Goal: Navigation & Orientation: Find specific page/section

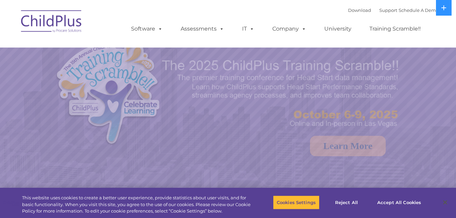
select select "MEDIUM"
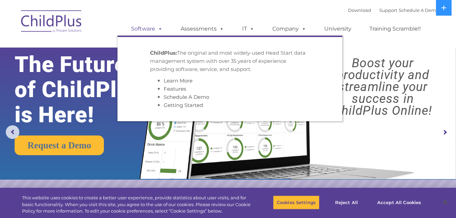
click at [145, 28] on link "Software" at bounding box center [146, 29] width 45 height 14
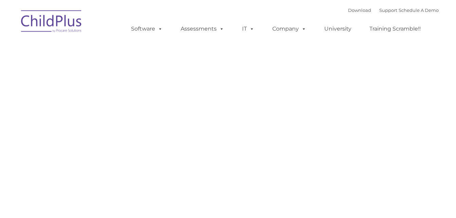
type input ""
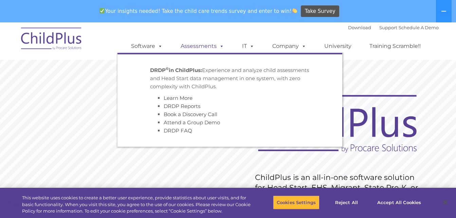
click at [197, 47] on link "Assessments" at bounding box center [202, 46] width 57 height 14
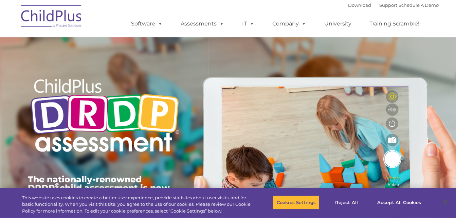
type input ""
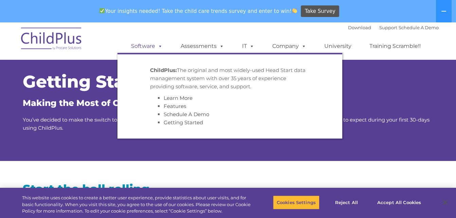
click at [142, 45] on link "Software" at bounding box center [146, 46] width 45 height 14
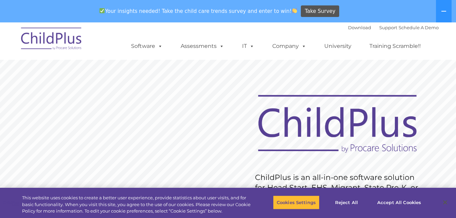
click at [156, 54] on ul "Software ChildPlus: The original and most widely-used Head Start data managemen…" at bounding box center [277, 46] width 321 height 27
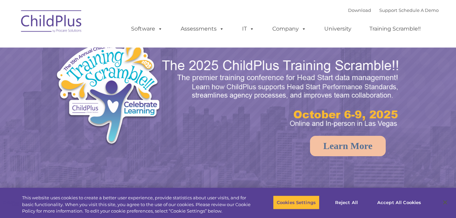
select select "MEDIUM"
